Goal: Task Accomplishment & Management: Use online tool/utility

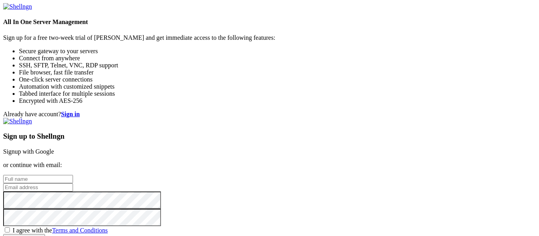
click at [54, 148] on link "Signup with Google" at bounding box center [28, 151] width 51 height 7
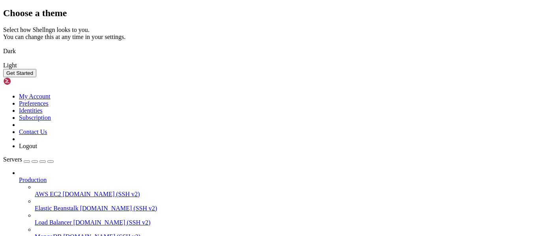
click at [3, 46] on img at bounding box center [3, 46] width 0 height 0
click at [36, 77] on button "Get Started" at bounding box center [19, 73] width 33 height 8
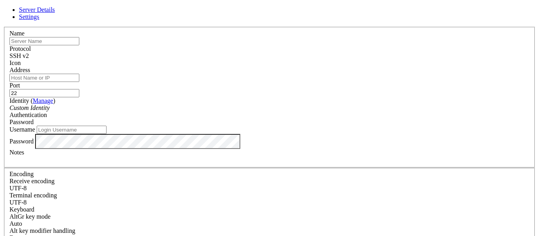
click at [324, 58] on div "SSH v2" at bounding box center [269, 55] width 520 height 7
click at [79, 81] on input "Address" at bounding box center [44, 78] width 70 height 8
type input "[TECHNICAL_ID]"
click at [107, 134] on input "Username" at bounding box center [72, 130] width 70 height 8
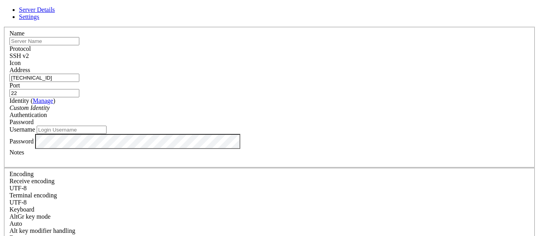
type input "R"
type input "ramachandran"
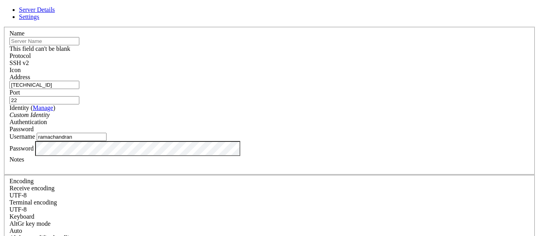
click at [79, 39] on input "text" at bounding box center [44, 41] width 70 height 8
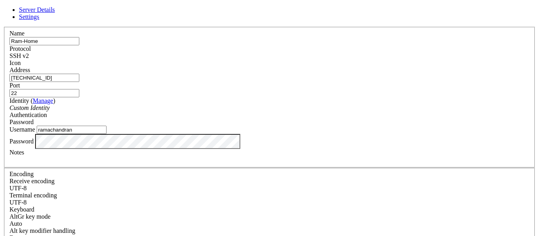
type input "Ram-Home"
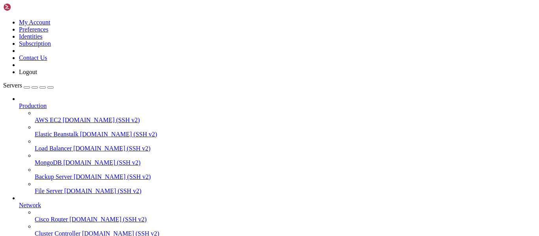
scroll to position [82, 0]
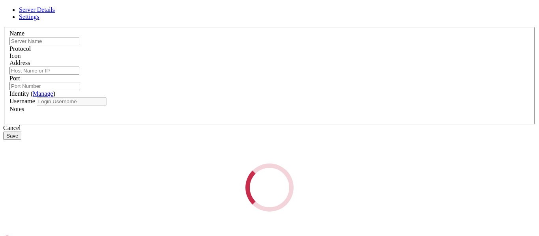
type input "Ram-Home"
type input "[TECHNICAL_ID]"
type input "22"
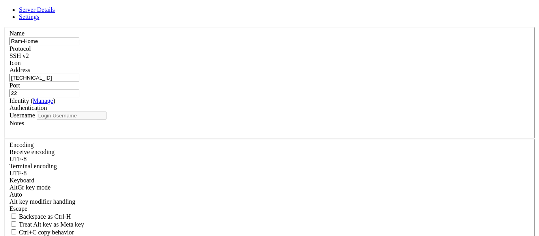
type input "ramachandran"
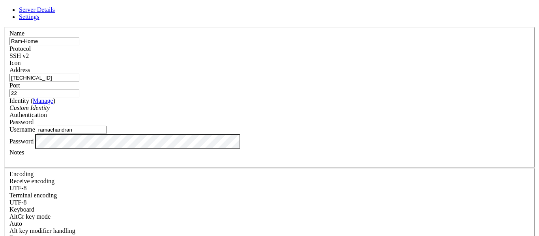
click at [271, 112] on div "Custom Identity" at bounding box center [269, 108] width 520 height 7
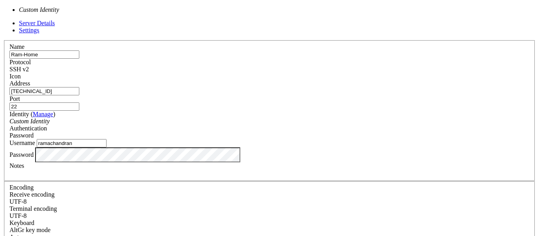
click at [271, 118] on div "Custom Identity" at bounding box center [269, 121] width 520 height 7
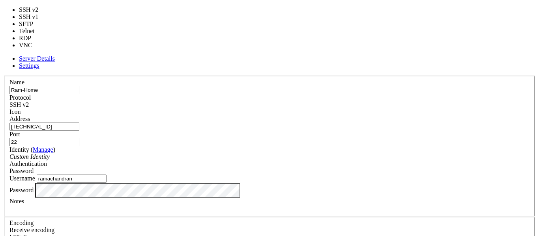
click at [316, 101] on div "SSH v2" at bounding box center [269, 104] width 520 height 7
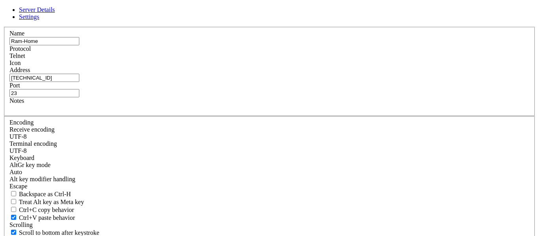
drag, startPoint x: 306, startPoint y: 95, endPoint x: 266, endPoint y: 96, distance: 39.5
click at [266, 96] on fieldset "Name Ram-Home Protocol Telnet Icon Address [TECHNICAL_ID] Notes" at bounding box center [269, 72] width 531 height 90
type input "22"
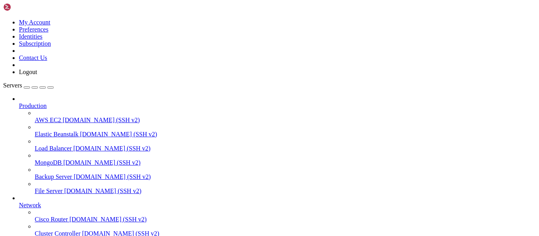
click at [37, 188] on span "File Server" at bounding box center [49, 191] width 28 height 7
click at [63, 117] on span "[DOMAIN_NAME] (SSH v2)" at bounding box center [101, 120] width 77 height 7
click at [35, 117] on span "AWS EC2" at bounding box center [48, 120] width 26 height 7
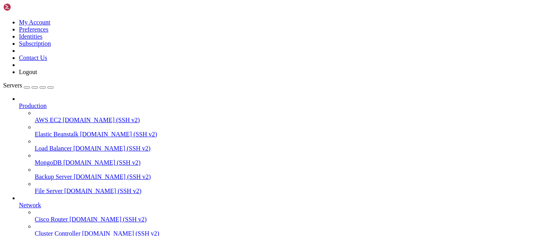
click at [35, 117] on span "AWS EC2" at bounding box center [48, 120] width 26 height 7
click at [64, 188] on span "[DOMAIN_NAME] (SSH v2)" at bounding box center [102, 191] width 77 height 7
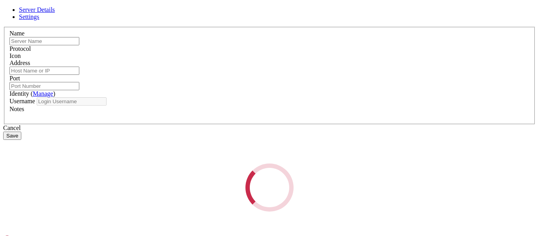
type input "Ram-Home"
type input "[TECHNICAL_ID]"
type input "22"
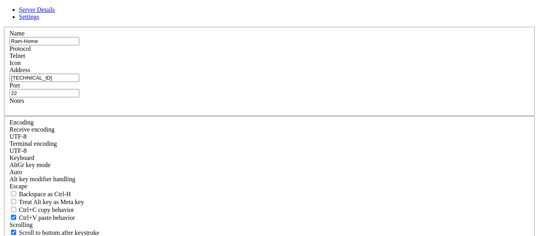
click at [39, 20] on link "Settings" at bounding box center [29, 16] width 21 height 7
click at [55, 13] on span "Server Details" at bounding box center [37, 9] width 36 height 7
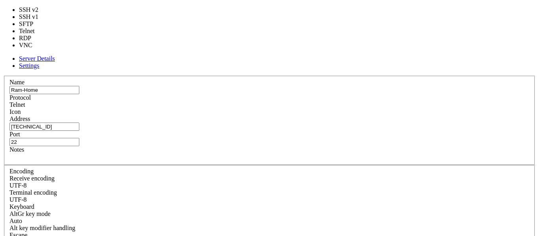
click at [317, 101] on div "Telnet" at bounding box center [269, 104] width 520 height 7
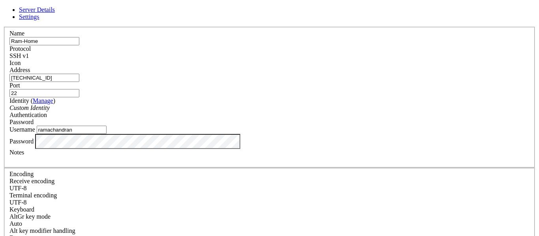
click at [112, 148] on div "Server Details Settings Name Ram-Home Protocol SSH v1 Icon" at bounding box center [269, 169] width 533 height 326
